Goal: Transaction & Acquisition: Book appointment/travel/reservation

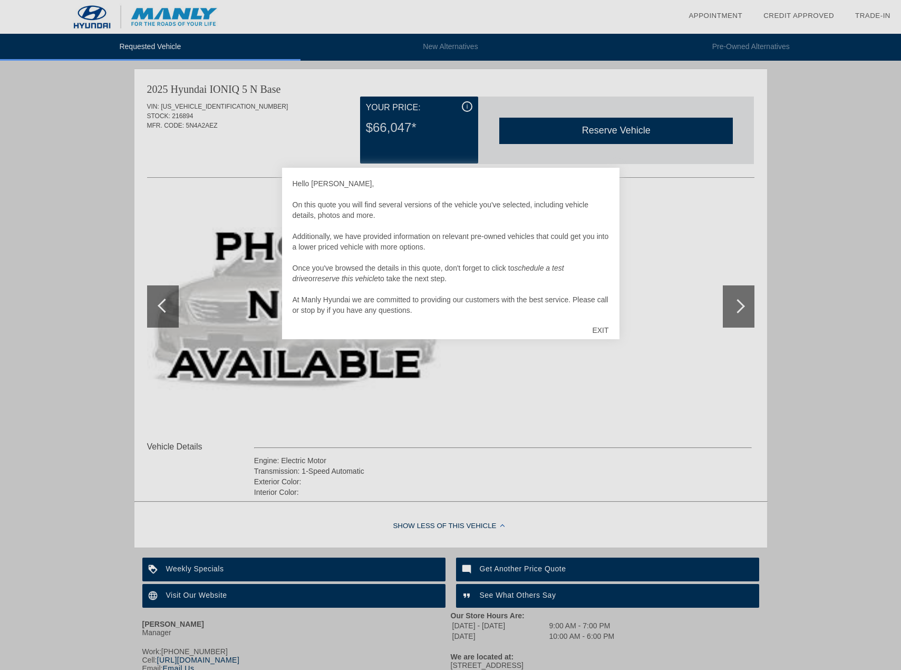
click at [601, 330] on div "EXIT" at bounding box center [600, 330] width 37 height 32
drag, startPoint x: 601, startPoint y: 319, endPoint x: 601, endPoint y: 327, distance: 8.4
click at [601, 322] on div "EXIT" at bounding box center [600, 330] width 37 height 32
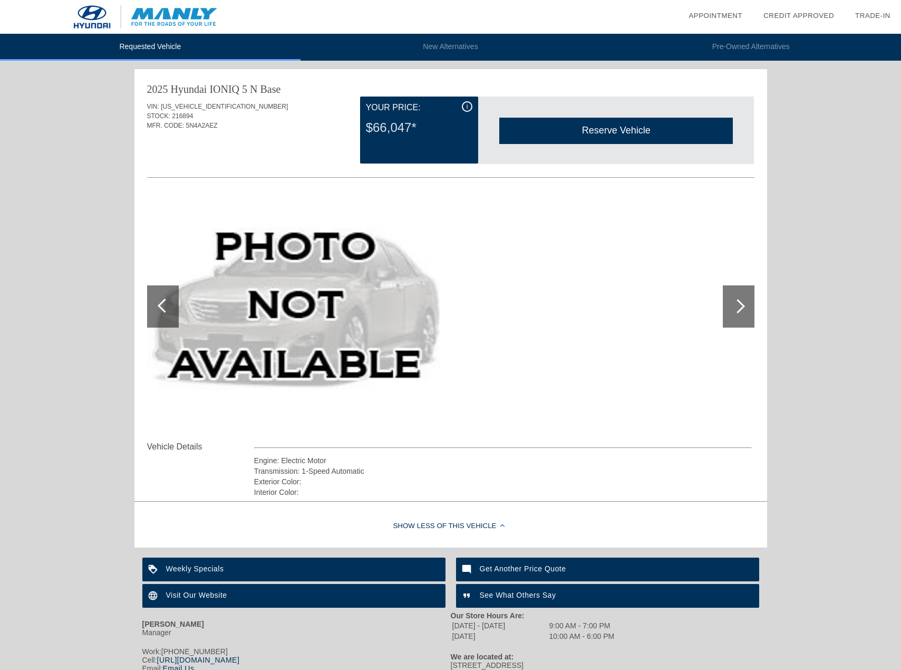
click at [595, 138] on div "Reserve Vehicle" at bounding box center [616, 131] width 234 height 26
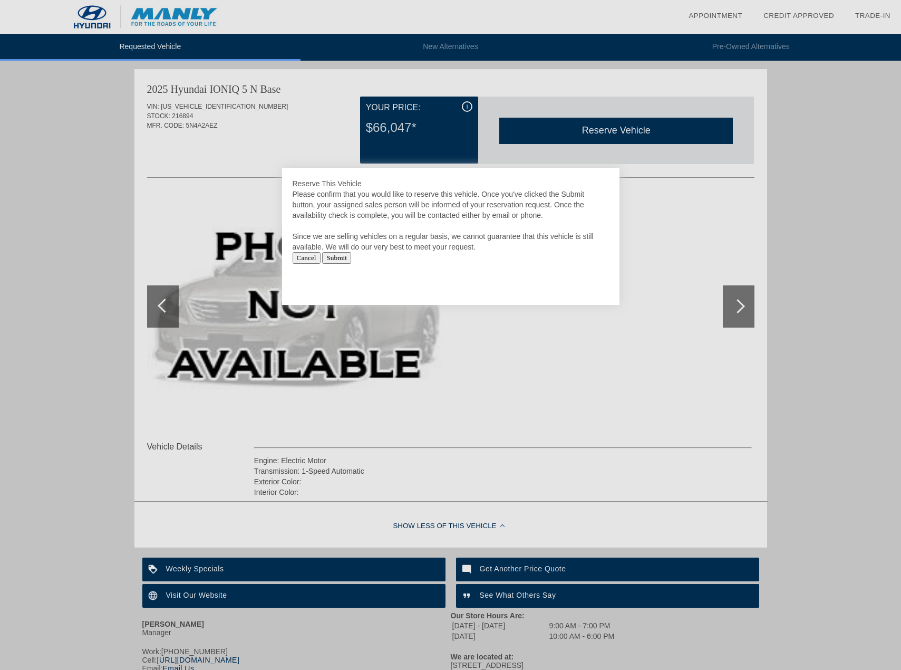
click at [676, 180] on div at bounding box center [450, 335] width 901 height 670
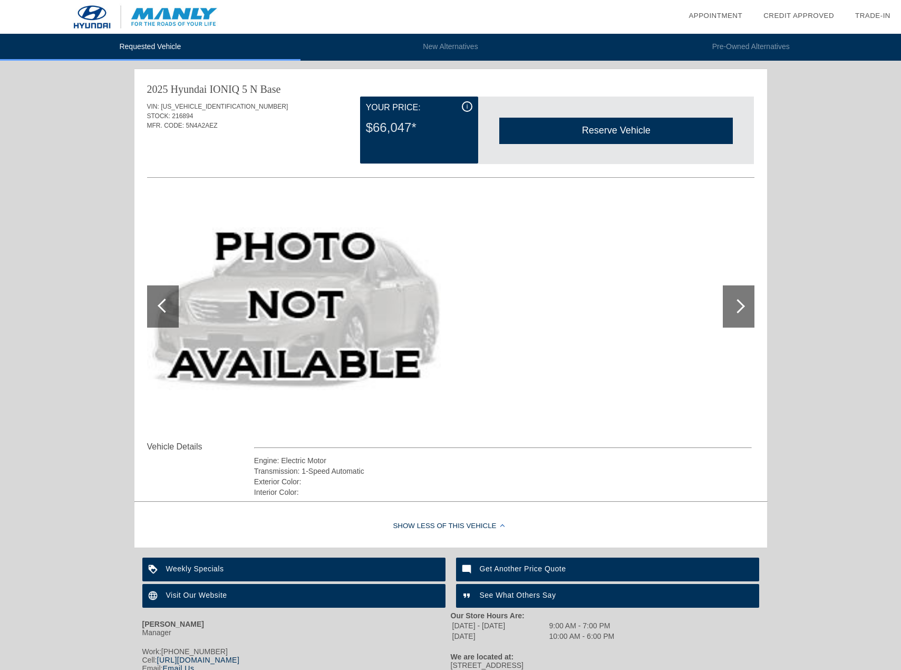
click at [739, 308] on div at bounding box center [738, 306] width 14 height 14
click at [159, 305] on div at bounding box center [165, 305] width 14 height 14
